Goal: Task Accomplishment & Management: Manage account settings

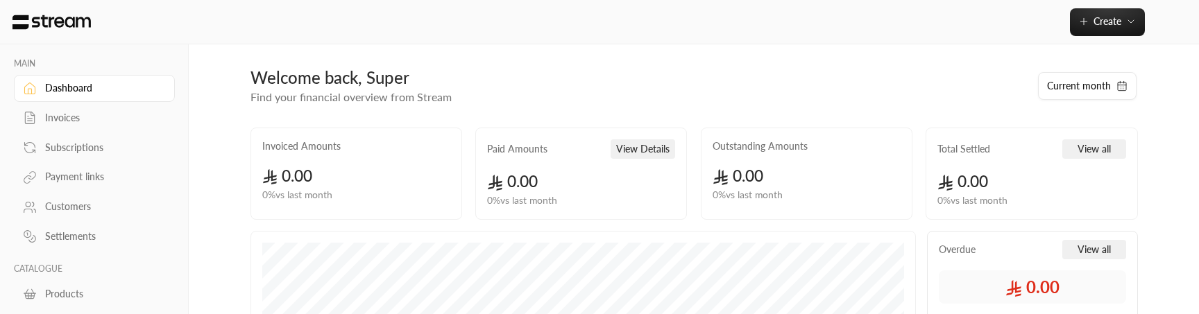
click at [53, 124] on div "Invoices" at bounding box center [101, 118] width 112 height 14
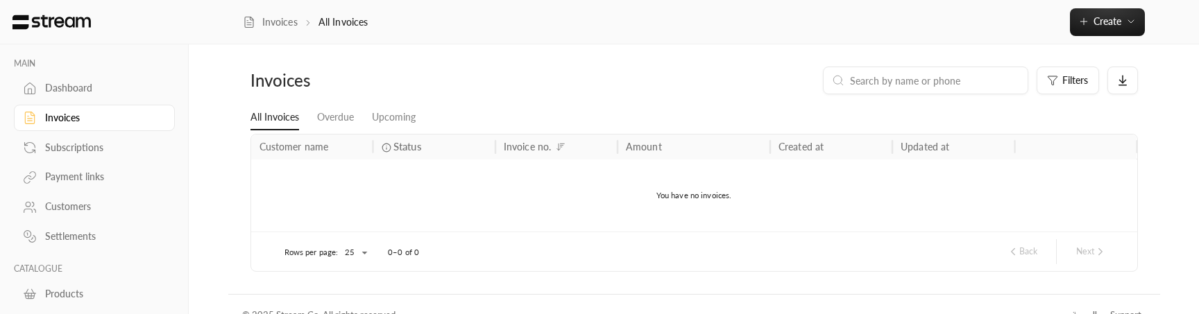
click at [61, 201] on div "Customers" at bounding box center [101, 207] width 112 height 14
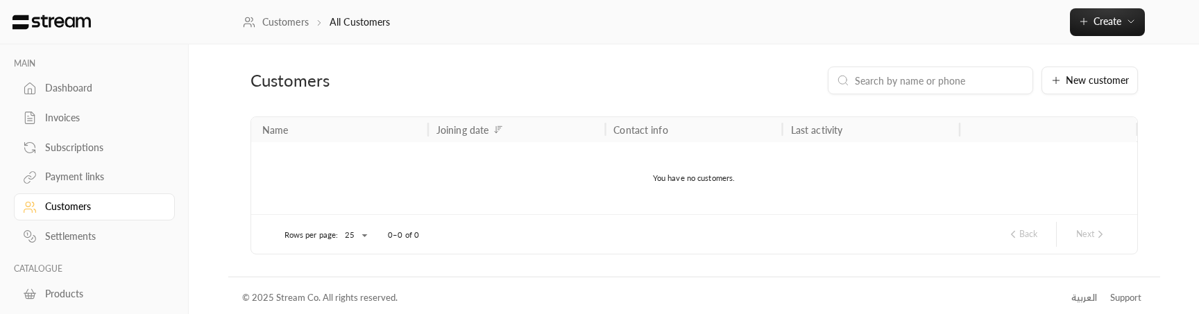
click at [55, 207] on div "Customers" at bounding box center [101, 207] width 112 height 14
click at [78, 176] on div "Payment links" at bounding box center [101, 177] width 112 height 14
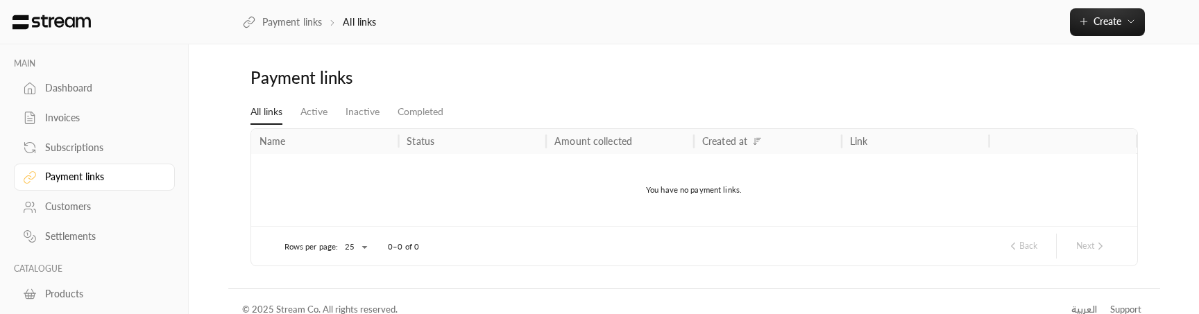
click at [78, 218] on link "Customers" at bounding box center [94, 207] width 161 height 27
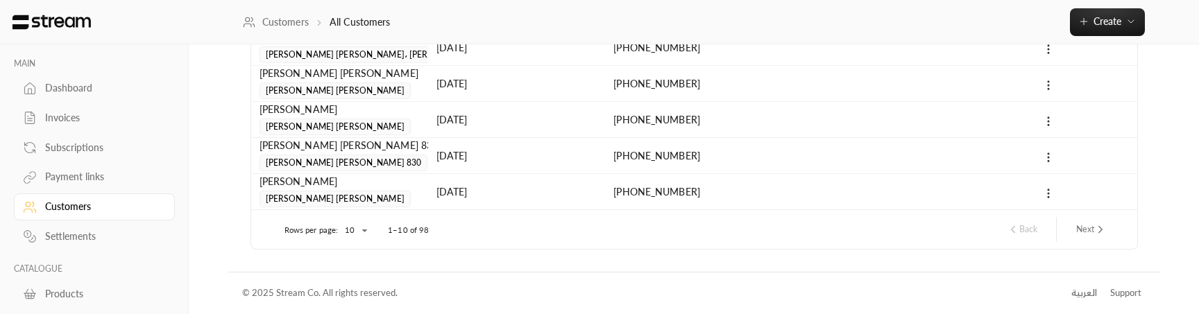
scroll to position [116, 0]
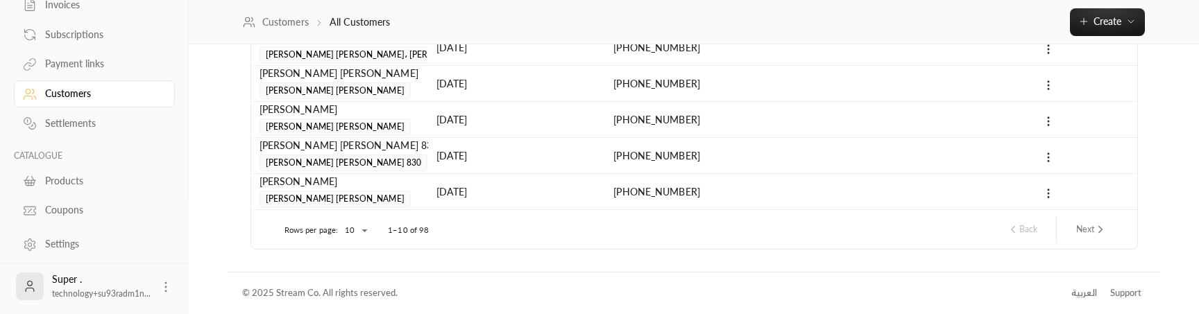
click at [165, 293] on icon at bounding box center [166, 287] width 14 height 14
click at [155, 291] on li "Logout" at bounding box center [144, 286] width 51 height 22
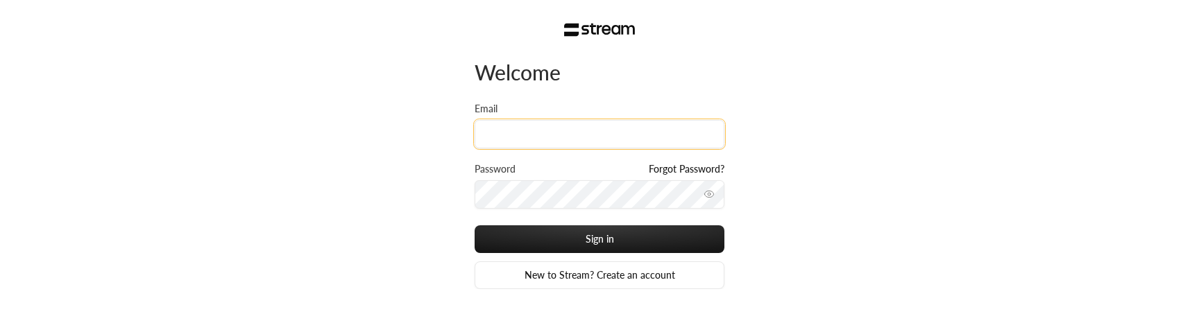
paste input "technology+su93radm1n_sidra@streampay.sa"
type input "technology+su93radm1n_sidra@streampay.sa"
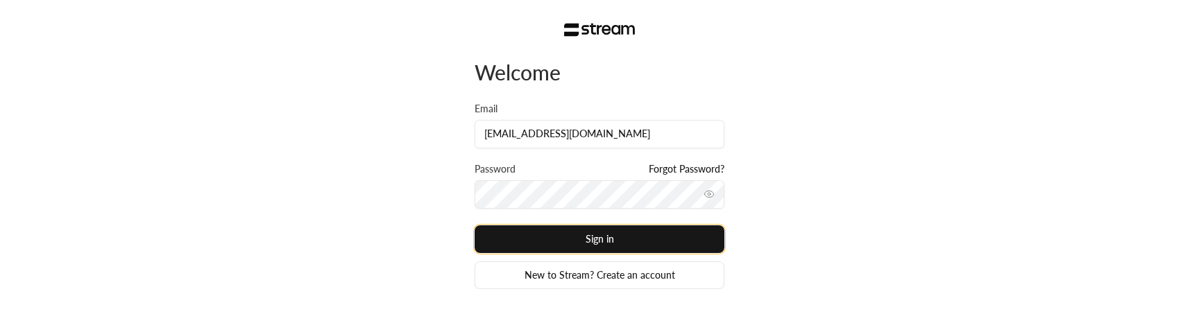
click at [601, 243] on button "Sign in" at bounding box center [599, 239] width 250 height 28
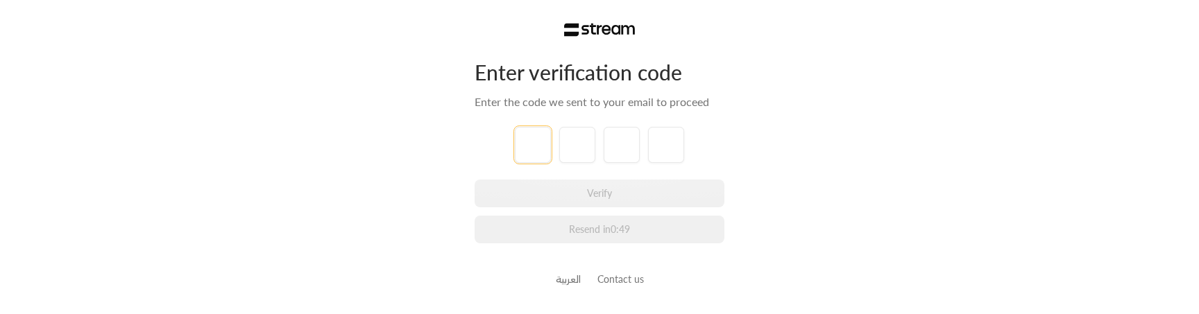
paste input "3"
type input "3"
type input "7"
type input "8"
type input "3"
